Goal: Contribute content

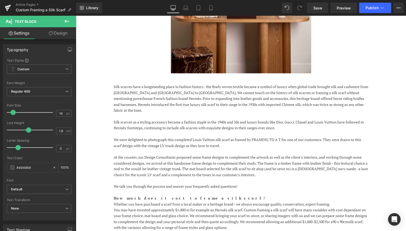
scroll to position [256, 0]
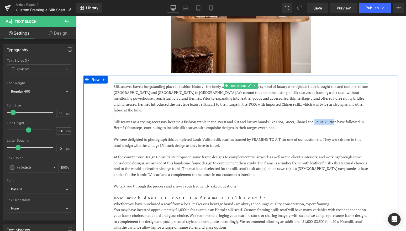
drag, startPoint x: 340, startPoint y: 117, endPoint x: 320, endPoint y: 116, distance: 20.5
click at [320, 119] on p "Silk scarves as a styling accessory became a fashion staple in the 1940s and 50…" at bounding box center [240, 125] width 255 height 12
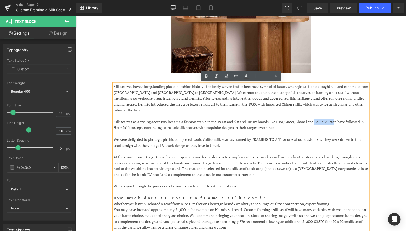
copy p "Louis Vuitto"
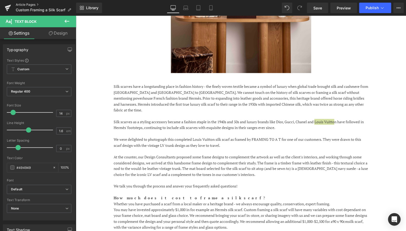
click at [26, 4] on link "Article Pages" at bounding box center [46, 5] width 60 height 4
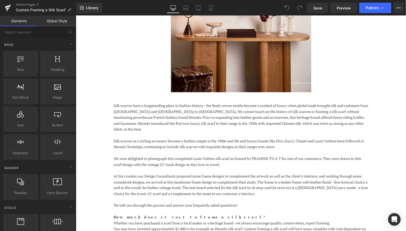
scroll to position [239, 0]
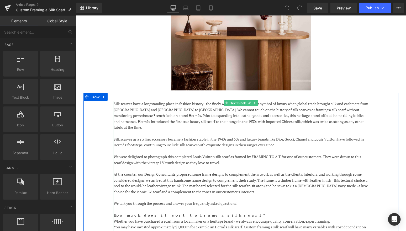
click at [244, 109] on p "Silk scarves have a longstanding place in fashion history - the finely woven te…" at bounding box center [240, 115] width 255 height 29
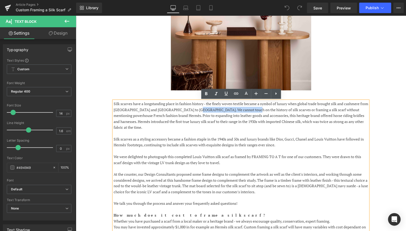
drag, startPoint x: 244, startPoint y: 109, endPoint x: 198, endPoint y: 111, distance: 45.7
click at [198, 111] on p "Silk scarves have a longstanding place in fashion history - the finely woven te…" at bounding box center [240, 115] width 255 height 29
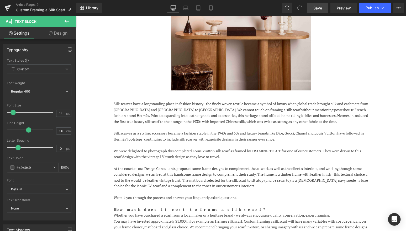
click at [316, 6] on span "Save" at bounding box center [318, 8] width 9 height 6
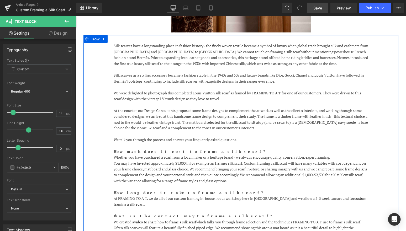
scroll to position [297, 0]
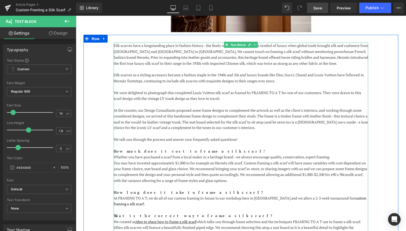
click at [143, 63] on p "Silk scarves have a longstanding place in fashion history - the finely woven te…" at bounding box center [240, 55] width 255 height 24
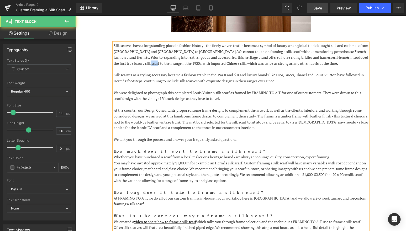
drag, startPoint x: 153, startPoint y: 64, endPoint x: 146, endPoint y: 64, distance: 7.4
click at [146, 64] on p "Silk scarves have a longstanding place in fashion history - the finely woven te…" at bounding box center [240, 55] width 255 height 24
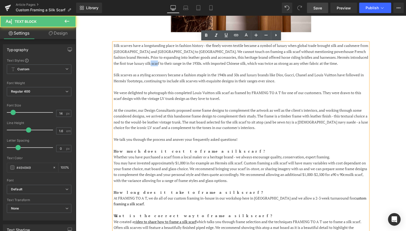
click at [146, 64] on p "Silk scarves have a longstanding place in fashion history - the finely woven te…" at bounding box center [240, 55] width 255 height 24
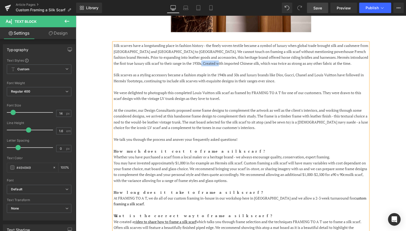
drag, startPoint x: 221, startPoint y: 63, endPoint x: 203, endPoint y: 64, distance: 18.1
click at [203, 64] on p "Silk scarves have a longstanding place in fashion history - the finely woven te…" at bounding box center [240, 55] width 255 height 24
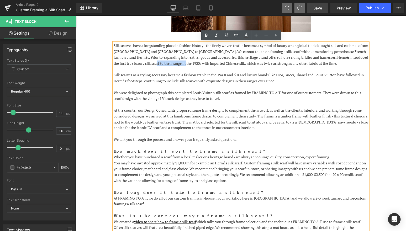
drag, startPoint x: 153, startPoint y: 63, endPoint x: 188, endPoint y: 63, distance: 35.2
click at [188, 63] on p "Silk scarves have a longstanding place in fashion history - the finely woven te…" at bounding box center [240, 55] width 255 height 24
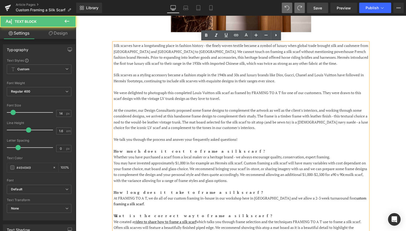
click at [143, 63] on p "Silk scarves have a longstanding place in fashion history - the finely woven te…" at bounding box center [240, 55] width 255 height 24
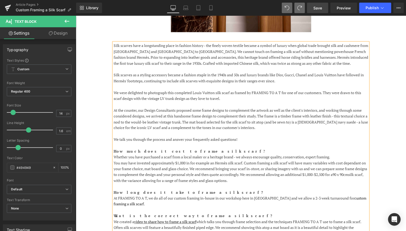
click at [205, 63] on p "Silk scarves have a longstanding place in fashion history - the finely woven te…" at bounding box center [240, 55] width 255 height 24
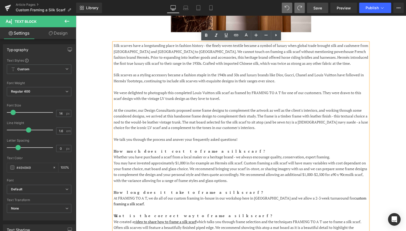
click at [381, 89] on div "Silk scarves have a longstanding place in fashion history - the finely woven te…" at bounding box center [240, 146] width 315 height 222
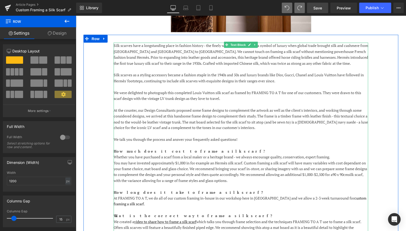
click at [203, 61] on p "Silk scarves have a longstanding place in fashion history - the finely woven te…" at bounding box center [240, 55] width 255 height 24
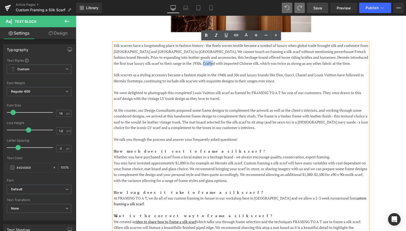
drag, startPoint x: 214, startPoint y: 64, endPoint x: 204, endPoint y: 64, distance: 9.7
click at [204, 64] on p "Silk scarves have a longstanding place in fashion history - the finely woven te…" at bounding box center [240, 55] width 255 height 24
click at [221, 64] on p "Silk scarves have a longstanding place in fashion history - the finely woven te…" at bounding box center [240, 55] width 255 height 24
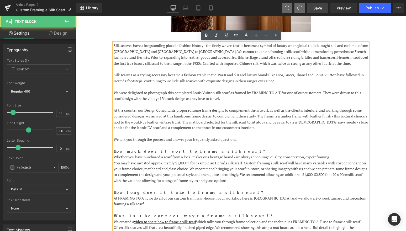
drag, startPoint x: 146, startPoint y: 63, endPoint x: 201, endPoint y: 61, distance: 54.9
click at [202, 61] on p "Silk scarves have a longstanding place in fashion history - the finely woven te…" at bounding box center [240, 55] width 255 height 24
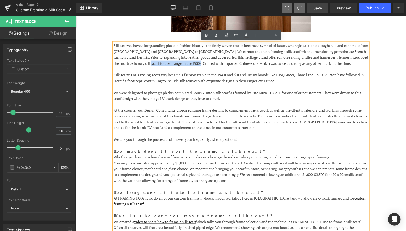
drag, startPoint x: 201, startPoint y: 62, endPoint x: 145, endPoint y: 63, distance: 56.2
click at [145, 63] on p "Silk scarves have a longstanding place in fashion history - the finely woven te…" at bounding box center [240, 55] width 255 height 24
click at [219, 66] on p at bounding box center [240, 69] width 255 height 6
drag, startPoint x: 146, startPoint y: 64, endPoint x: 122, endPoint y: 64, distance: 23.4
click at [122, 64] on p "Silk scarves have a longstanding place in fashion history - the finely woven te…" at bounding box center [240, 55] width 255 height 24
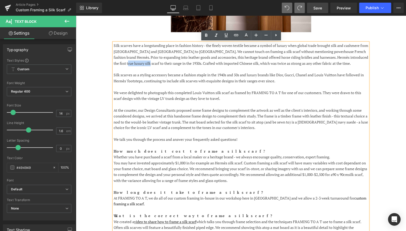
copy p "in the 1930s."
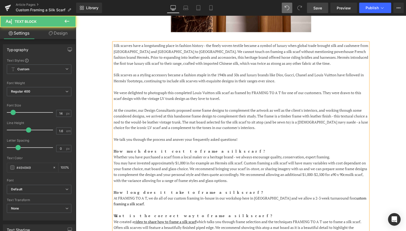
click at [182, 64] on p "Silk scarves have a longstanding place in fashion history - the finely woven te…" at bounding box center [240, 55] width 255 height 24
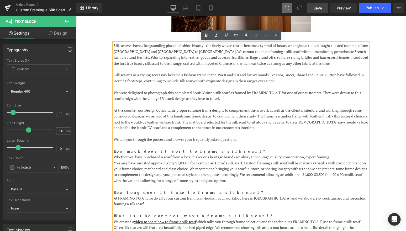
click at [122, 63] on p "Silk scarves have a longstanding place in fashion history - the finely woven te…" at bounding box center [240, 55] width 255 height 24
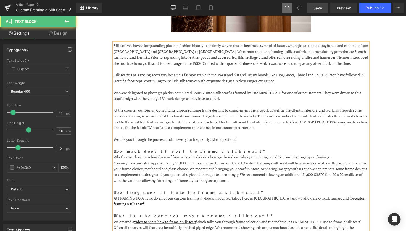
click at [204, 63] on p "Silk scarves have a longstanding place in fashion history - the finely woven te…" at bounding box center [240, 55] width 255 height 24
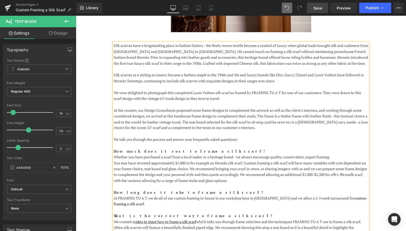
click at [318, 61] on p "Silk scarves have a longstanding place in fashion history - the finely woven te…" at bounding box center [240, 55] width 255 height 24
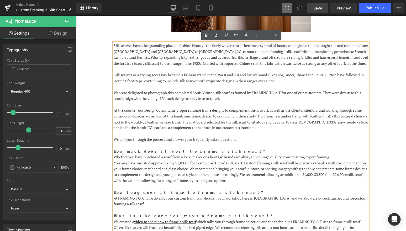
click at [325, 9] on link "Save" at bounding box center [317, 8] width 21 height 11
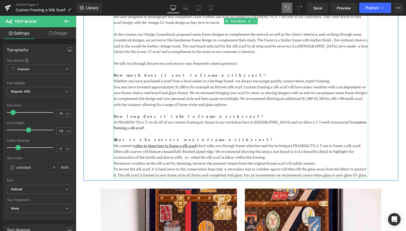
scroll to position [374, 0]
click at [315, 39] on p "At the counter, our Design Consultants proposed some frame designs to complemen…" at bounding box center [240, 43] width 255 height 24
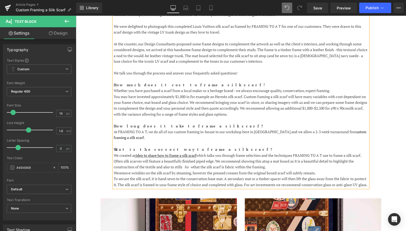
scroll to position [362, 0]
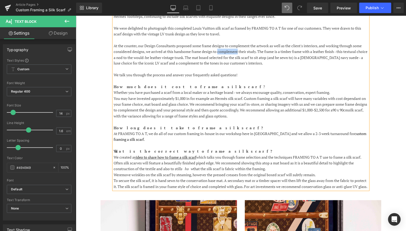
drag, startPoint x: 239, startPoint y: 50, endPoint x: 220, endPoint y: 51, distance: 19.4
click at [220, 51] on p "At the counter, our Design Consultants proposed some frame designs to complemen…" at bounding box center [240, 55] width 255 height 24
click at [247, 70] on p at bounding box center [240, 69] width 255 height 6
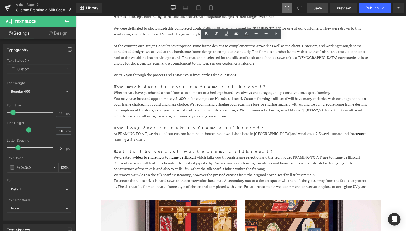
click at [316, 7] on span "Save" at bounding box center [318, 8] width 9 height 6
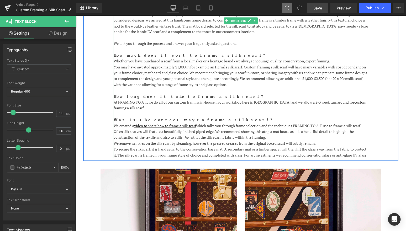
scroll to position [396, 0]
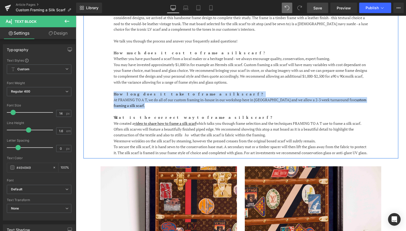
drag, startPoint x: 137, startPoint y: 106, endPoint x: 112, endPoint y: 95, distance: 27.7
click at [112, 95] on div "Silk scarves have a longstanding place in fashion history - the finely woven te…" at bounding box center [241, 50] width 263 height 212
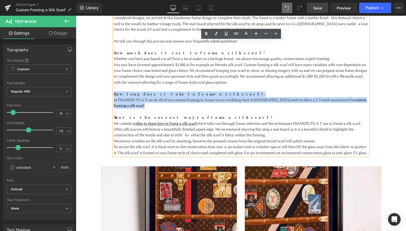
copy div "How long does it take to frame a silk scarf? At FRAMING TO A T, we do all of ou…"
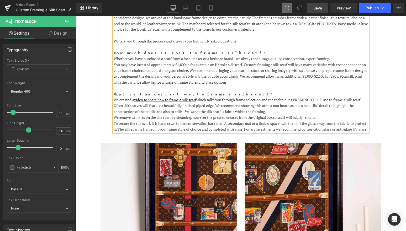
click at [250, 42] on p "We talk you through the process and answer your frequently asked questions!" at bounding box center [240, 41] width 255 height 6
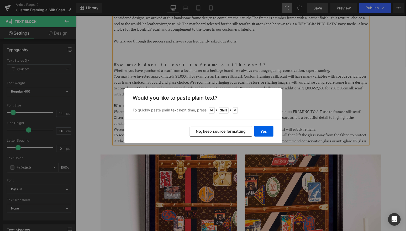
click at [232, 129] on button "No, keep source formatting" at bounding box center [221, 131] width 63 height 11
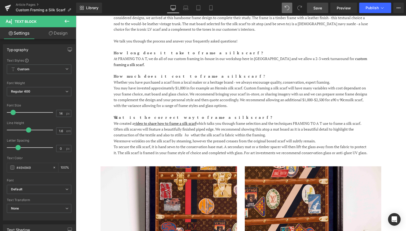
click at [317, 5] on span "Save" at bounding box center [318, 8] width 9 height 6
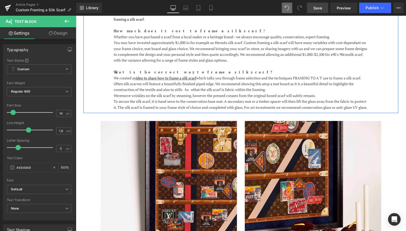
scroll to position [444, 0]
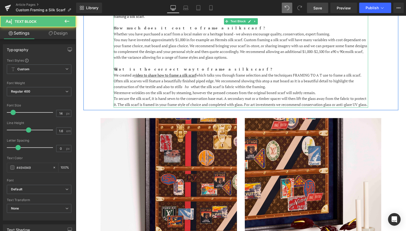
click at [169, 49] on p "You may have invested approximately $1,000 in for example an Hermès silk scarf.…" at bounding box center [240, 49] width 255 height 24
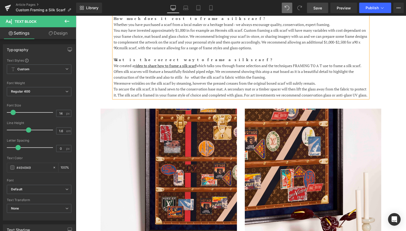
scroll to position [455, 0]
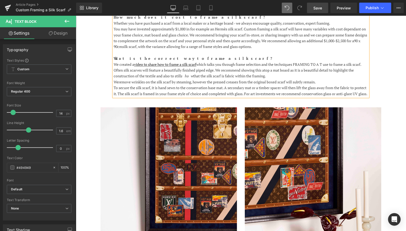
click at [292, 69] on p "Often silk scarves will feature a beautifully finished piped edge. We recommend…" at bounding box center [240, 73] width 255 height 12
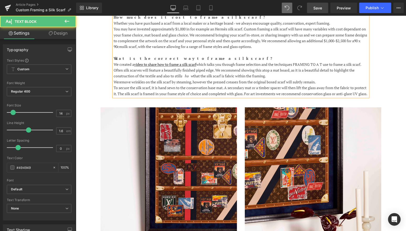
click at [183, 75] on icon "show" at bounding box center [187, 75] width 12 height 5
click at [119, 83] on p "We remove wrinkles on the silk scarf by steaming, however the pressed creases f…" at bounding box center [240, 82] width 255 height 6
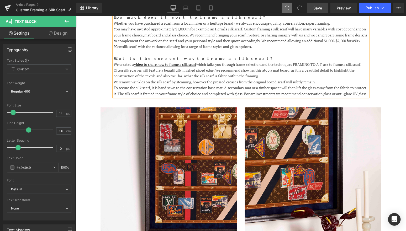
click at [317, 9] on span "Save" at bounding box center [318, 8] width 9 height 6
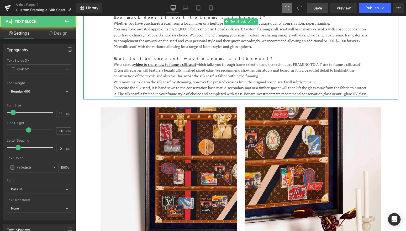
click at [317, 81] on p "We remove wrinkles on the silk scarf by steaming, however the pressed creases f…" at bounding box center [240, 82] width 255 height 6
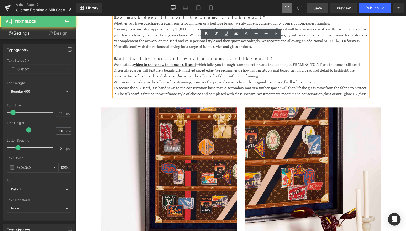
click at [319, 81] on p "We remove wrinkles on the silk scarf by steaming, however the pressed creases f…" at bounding box center [240, 82] width 255 height 6
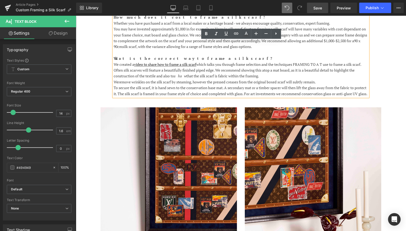
click at [320, 82] on p "We remove wrinkles on the silk scarf by steaming, however the pressed creases f…" at bounding box center [240, 82] width 255 height 6
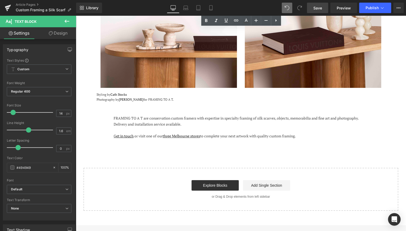
scroll to position [684, 0]
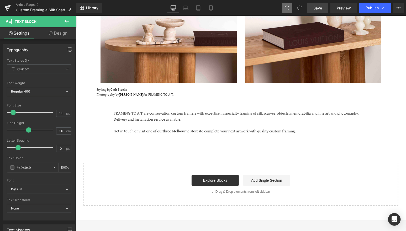
click at [320, 7] on span "Save" at bounding box center [318, 8] width 9 height 6
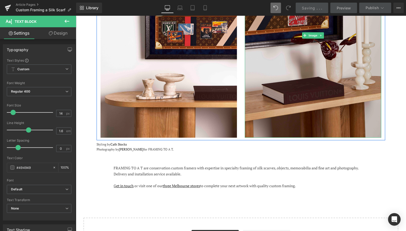
scroll to position [604, 0]
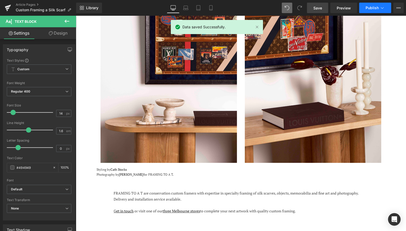
click at [385, 9] on icon at bounding box center [382, 7] width 5 height 5
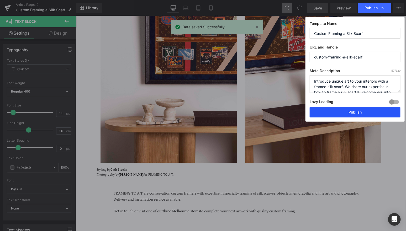
click at [353, 108] on button "Publish" at bounding box center [355, 112] width 91 height 11
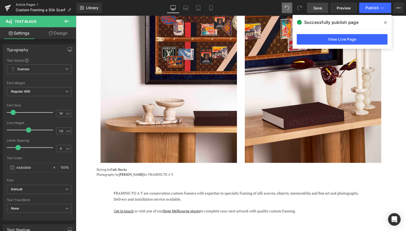
click at [30, 4] on link "Article Pages" at bounding box center [46, 5] width 60 height 4
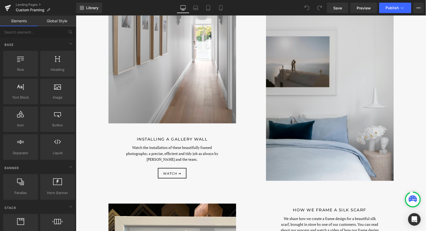
scroll to position [491, 0]
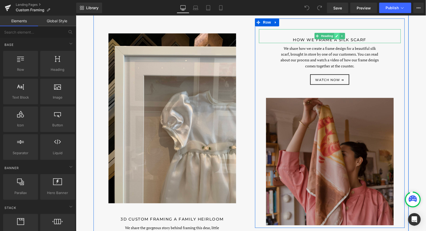
click at [335, 36] on icon at bounding box center [336, 36] width 3 height 3
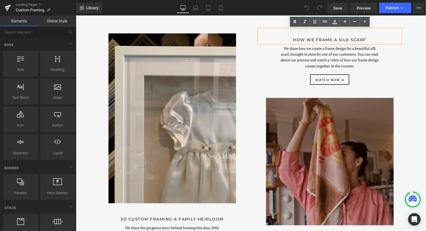
click at [316, 39] on h2 "HOW WE FRAME A SILK SCARF" at bounding box center [330, 40] width 142 height 6
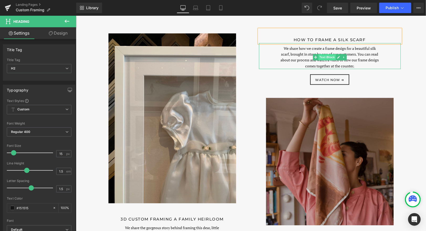
click at [335, 59] on span "Text Block" at bounding box center [326, 57] width 17 height 6
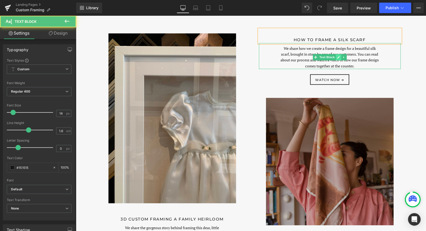
click at [339, 57] on icon at bounding box center [338, 56] width 3 height 3
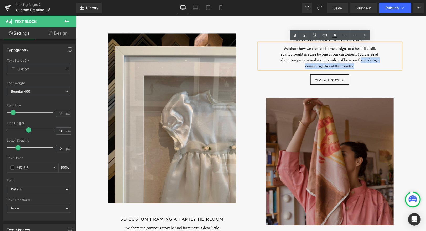
drag, startPoint x: 363, startPoint y: 68, endPoint x: 362, endPoint y: 61, distance: 7.5
click at [362, 61] on p "We share how we create a frame design for a beautiful silk scarf, brought in st…" at bounding box center [330, 57] width 100 height 24
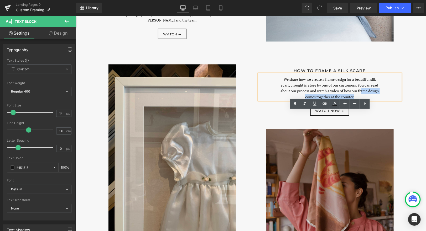
scroll to position [470, 0]
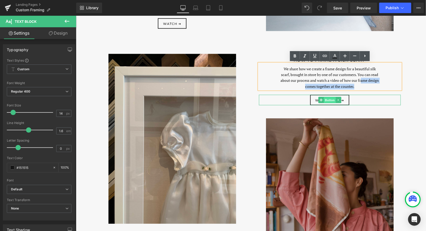
click at [331, 99] on span "Button" at bounding box center [330, 100] width 12 height 6
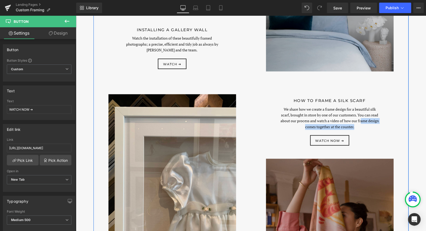
scroll to position [467, 0]
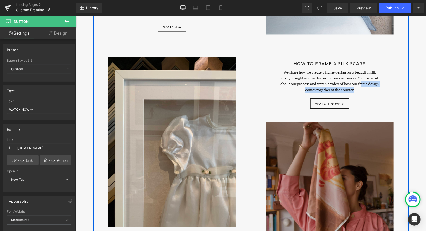
click at [325, 103] on span "Button" at bounding box center [330, 103] width 12 height 6
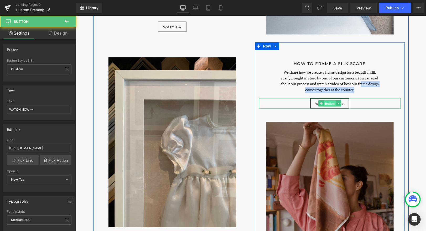
click at [329, 103] on span "Button" at bounding box center [330, 103] width 12 height 6
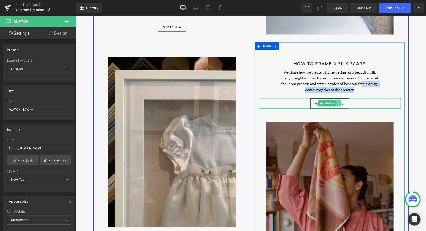
click at [337, 103] on icon at bounding box center [338, 103] width 3 height 3
click at [322, 103] on link "Button" at bounding box center [318, 103] width 17 height 6
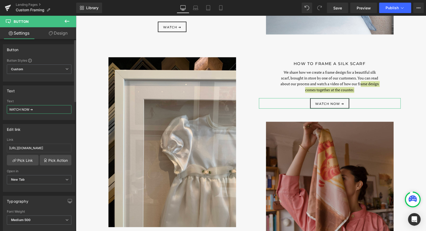
drag, startPoint x: 29, startPoint y: 108, endPoint x: 4, endPoint y: 108, distance: 24.4
click at [4, 108] on div "WATCH NOW ➔ Text WATCH NOW ➔" at bounding box center [39, 110] width 72 height 20
type input "READ MORE ➔"
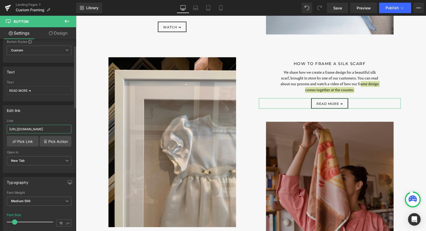
click at [47, 128] on input "https://framingtoat.com.au/blogs/news/how-to-frame-a-silk-scarf" at bounding box center [39, 129] width 65 height 9
paste input "custom-framing"
type input "https://framingtoat.com.au/blogs/news/custom-framing-a-silk-scarf"
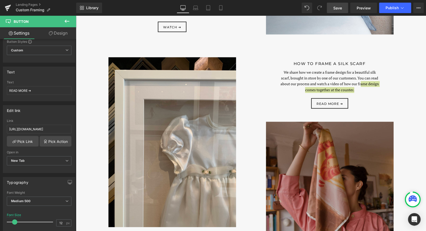
click at [337, 6] on span "Save" at bounding box center [337, 8] width 9 height 6
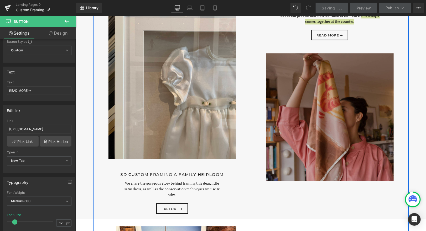
scroll to position [546, 0]
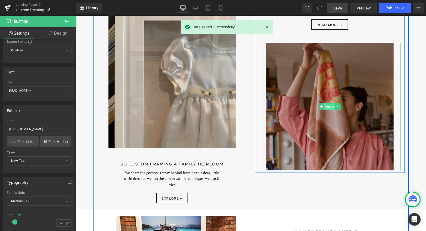
click at [328, 105] on span "Image" at bounding box center [329, 106] width 11 height 6
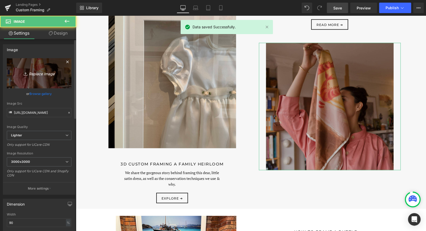
click at [53, 73] on icon "Replace Image" at bounding box center [39, 73] width 42 height 7
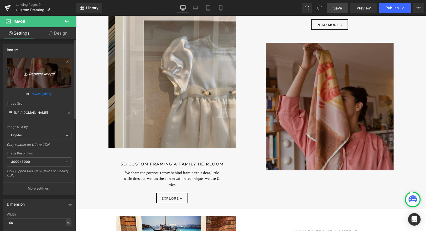
type input "C:\fakepath\Framed Silk Scarf.jpg"
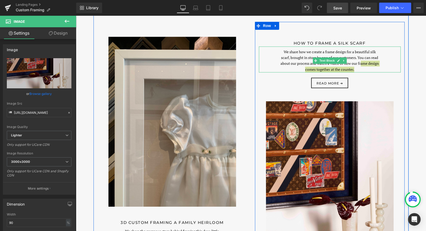
scroll to position [476, 0]
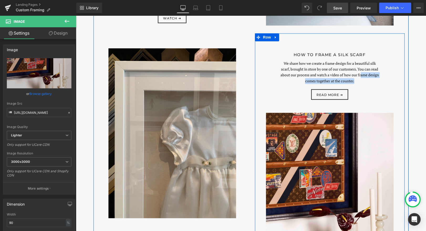
click at [337, 73] on div "We share how we create a frame design for a beautiful silk scarf, brought in st…" at bounding box center [330, 71] width 142 height 26
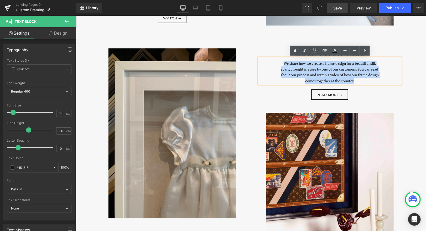
drag, startPoint x: 363, startPoint y: 81, endPoint x: 276, endPoint y: 64, distance: 89.5
click at [276, 64] on div "We share how we create a frame design for a beautiful silk scarf, brought in st…" at bounding box center [330, 71] width 142 height 26
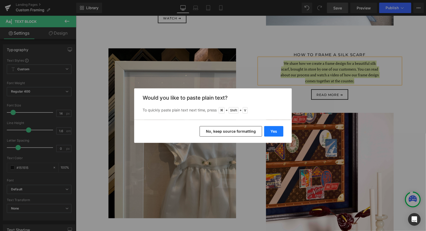
click at [269, 129] on button "Yes" at bounding box center [273, 131] width 19 height 11
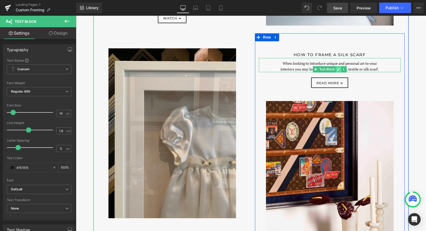
click at [336, 71] on link at bounding box center [338, 69] width 6 height 6
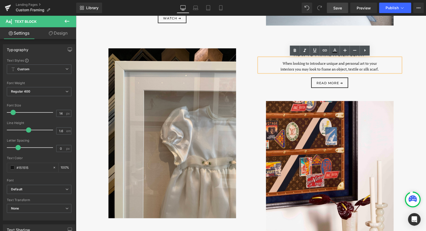
click at [342, 72] on p "When looking to introduce unique and personal art to your interiors you may loo…" at bounding box center [330, 66] width 100 height 12
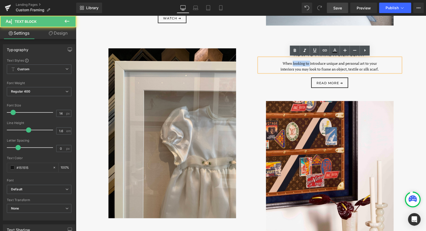
drag, startPoint x: 310, startPoint y: 63, endPoint x: 292, endPoint y: 64, distance: 17.3
click at [292, 64] on p "When looking to introduce unique and personal art to your interiors you may loo…" at bounding box center [330, 66] width 100 height 12
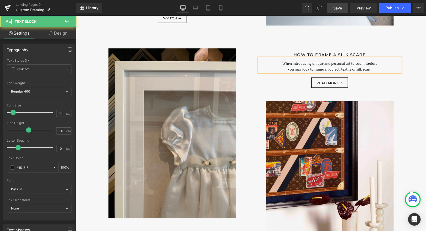
click at [376, 70] on p "When introducing unique and personal art to your interiors you may look to fram…" at bounding box center [330, 66] width 100 height 12
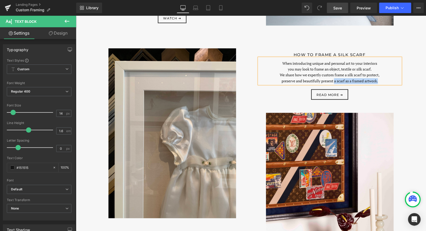
drag, startPoint x: 352, startPoint y: 87, endPoint x: 348, endPoint y: 82, distance: 6.0
click at [348, 82] on p "We share how we expertly custom frame a silk scarf to protect, preserve and bea…" at bounding box center [330, 78] width 100 height 12
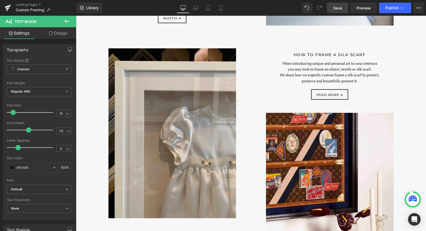
click at [338, 10] on span "Save" at bounding box center [337, 8] width 9 height 6
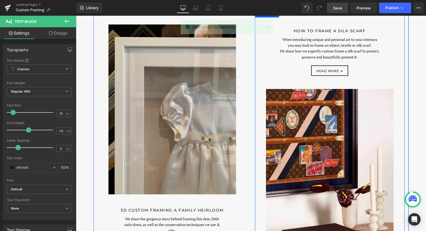
scroll to position [498, 0]
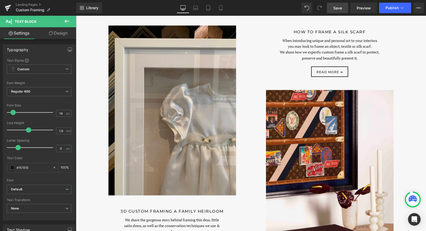
click at [335, 2] on div "Library Desktop Desktop Laptop Tablet Mobile Save Preview Publish Scheduled Vie…" at bounding box center [251, 8] width 350 height 16
click at [334, 4] on link "Save" at bounding box center [337, 8] width 21 height 11
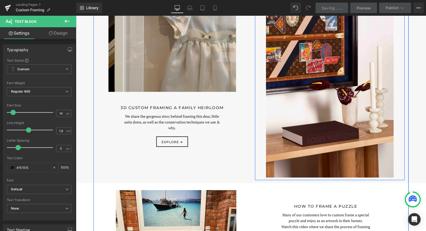
scroll to position [611, 0]
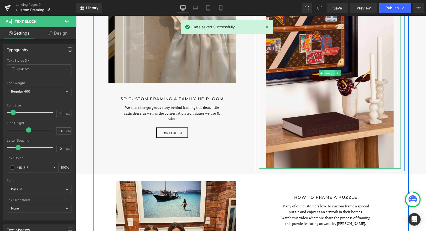
click at [332, 72] on span "Image" at bounding box center [329, 73] width 11 height 6
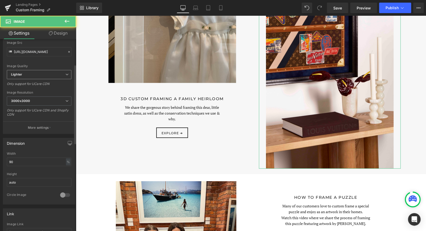
scroll to position [206, 0]
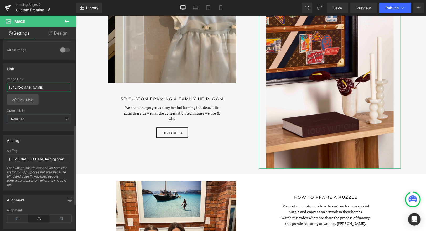
click at [47, 86] on input "https://framingtoat.com.au/blogs/news/how-to-frame-a-silk-scarf" at bounding box center [39, 87] width 65 height 9
paste input "custom-framing"
type input "https://framingtoat.com.au/blogs/news/custom-framing-a-silk-scarf"
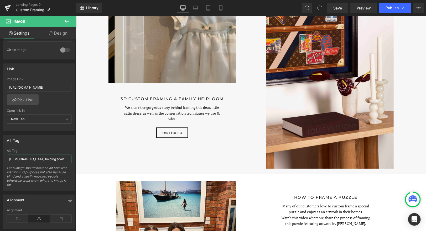
drag, startPoint x: 42, startPoint y: 157, endPoint x: -20, endPoint y: 156, distance: 61.5
click at [0, 156] on html "Image You are previewing how the will restyle your page. You can not edit Eleme…" at bounding box center [213, 115] width 426 height 231
type input "A"
type input "A Louis Vuitton framed silk scarf by FRAMING TO A T"
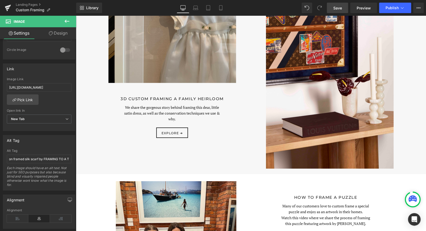
click at [341, 11] on link "Save" at bounding box center [337, 8] width 21 height 11
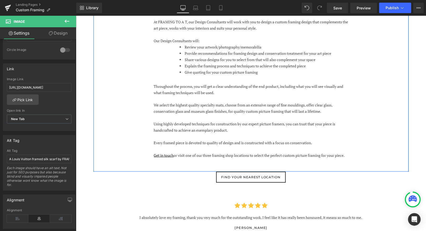
scroll to position [1080, 0]
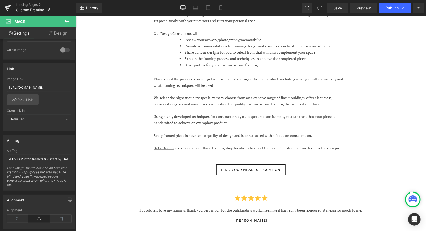
click at [341, 0] on div "Library Desktop Desktop Laptop Tablet Mobile Save Preview Publish Scheduled Vie…" at bounding box center [251, 8] width 350 height 16
click at [341, 6] on span "Save" at bounding box center [337, 8] width 9 height 6
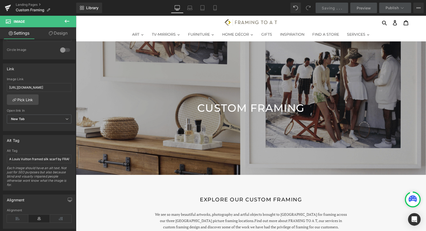
scroll to position [0, 0]
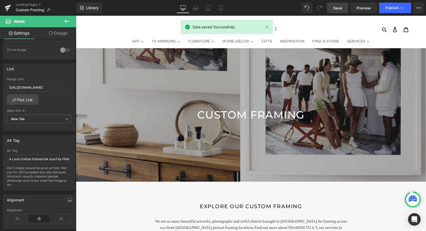
click at [397, 16] on header "Search Log in Cart 0 items ART TV-MIRRORS FURNITURE HOME DÉCOR GIFTS INSPIRATIO…" at bounding box center [251, 24] width 350 height 19
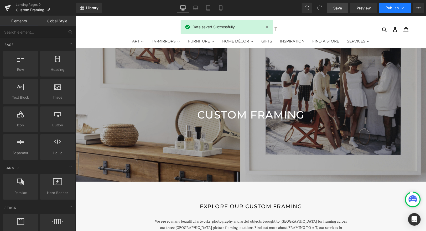
click at [397, 12] on button "Publish" at bounding box center [395, 8] width 32 height 11
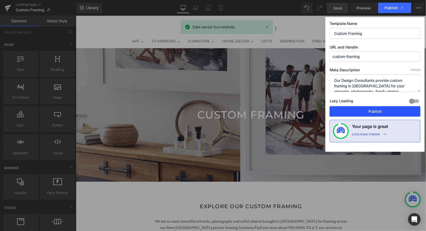
click at [350, 106] on button "Publish" at bounding box center [375, 111] width 91 height 11
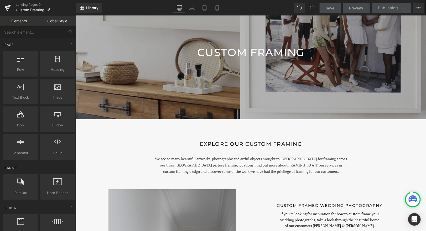
scroll to position [64, 0]
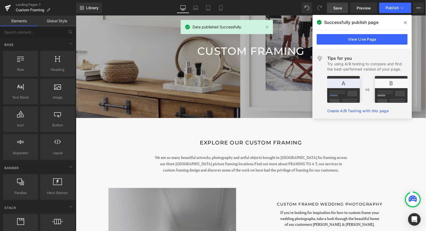
click at [406, 22] on icon at bounding box center [405, 22] width 3 height 3
